Goal: Task Accomplishment & Management: Manage account settings

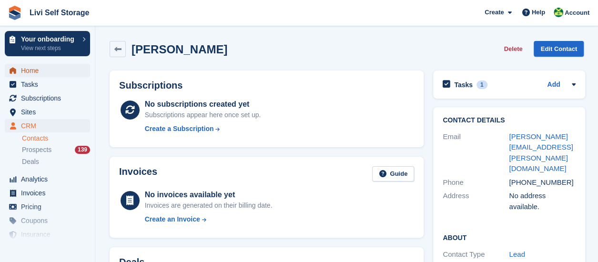
click at [35, 72] on span "Home" at bounding box center [49, 70] width 57 height 13
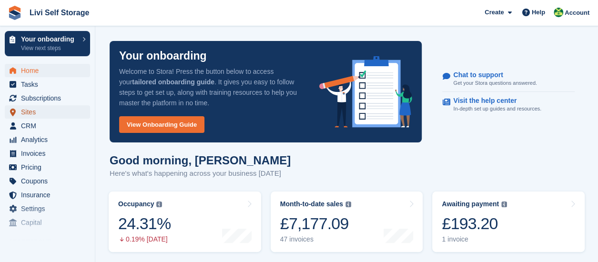
click at [33, 116] on span "Sites" at bounding box center [49, 111] width 57 height 13
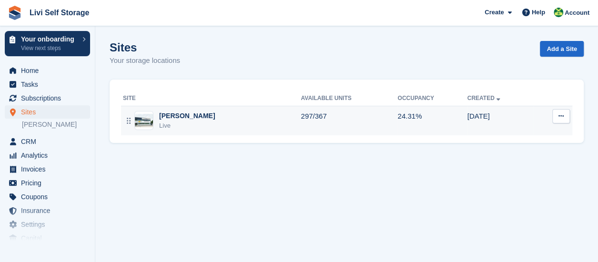
click at [149, 128] on figure at bounding box center [143, 120] width 19 height 19
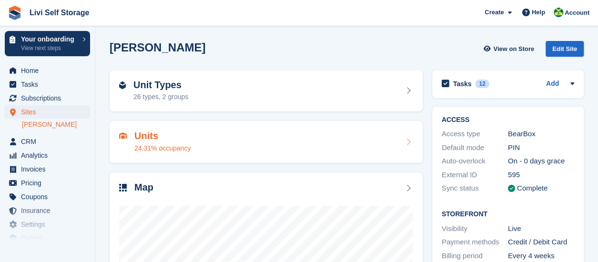
click at [151, 135] on h2 "Units" at bounding box center [162, 136] width 56 height 11
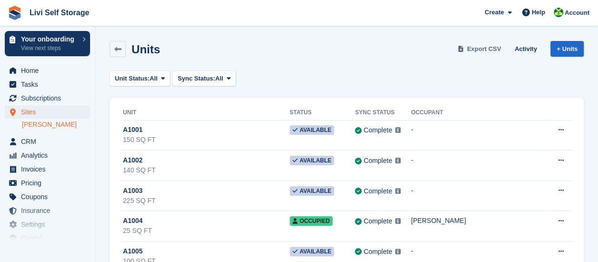
click at [487, 49] on span "Export CSV" at bounding box center [484, 49] width 34 height 10
click at [32, 74] on span "Home" at bounding box center [49, 70] width 57 height 13
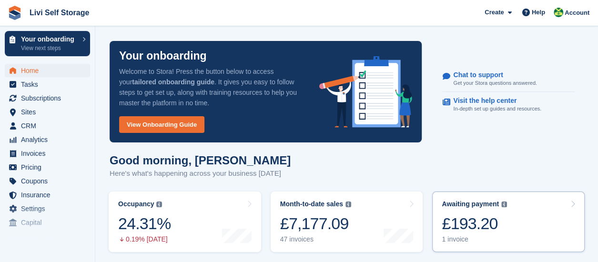
click at [453, 242] on div "1 invoice" at bounding box center [474, 240] width 65 height 8
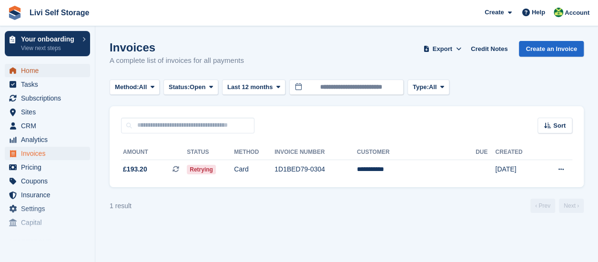
click at [24, 73] on span "Home" at bounding box center [49, 70] width 57 height 13
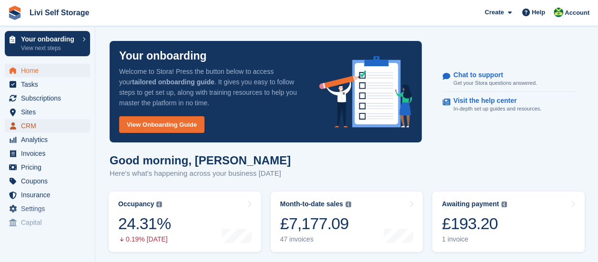
click at [38, 128] on span "CRM" at bounding box center [49, 125] width 57 height 13
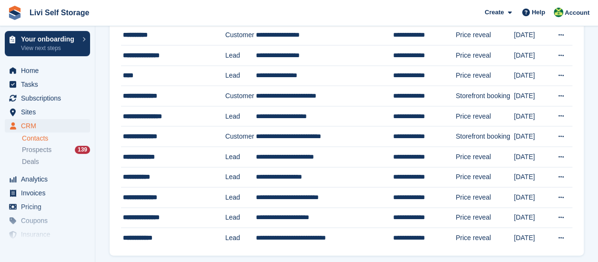
scroll to position [906, 0]
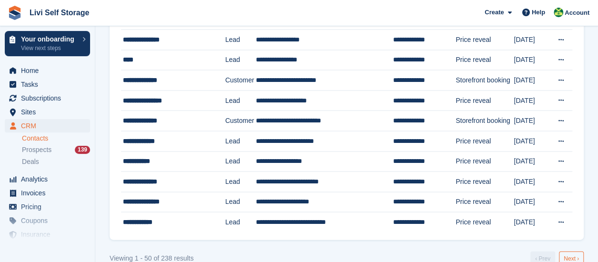
click at [570, 253] on link "Next ›" at bounding box center [571, 259] width 25 height 14
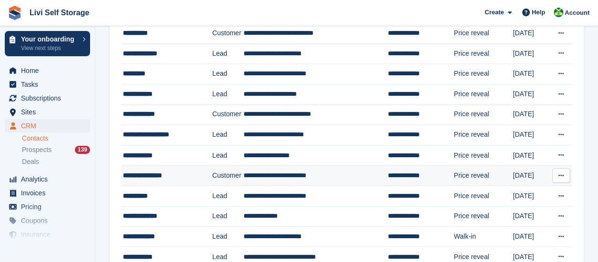
scroll to position [763, 0]
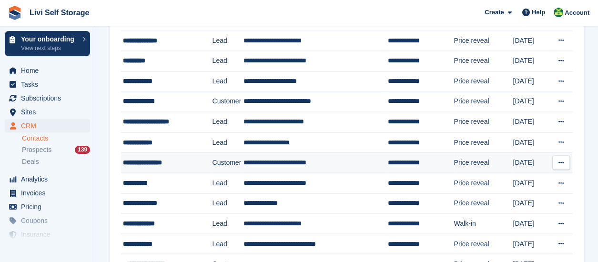
click at [222, 156] on td "Customer" at bounding box center [227, 163] width 31 height 21
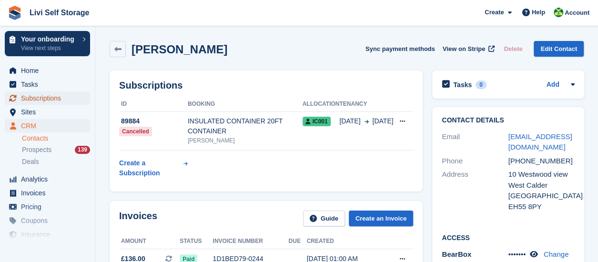
click at [45, 97] on span "Subscriptions" at bounding box center [49, 98] width 57 height 13
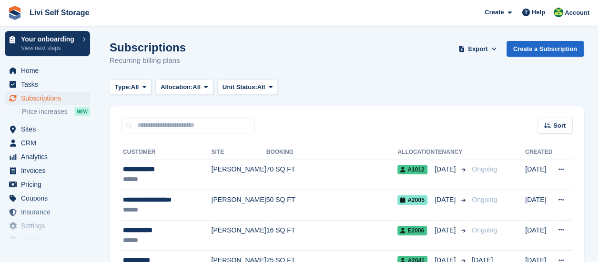
click at [567, 80] on div "Type: All All Upcoming Previous Active Ending Allocation: All All Allocated Una…" at bounding box center [347, 88] width 474 height 16
